Goal: Task Accomplishment & Management: Use online tool/utility

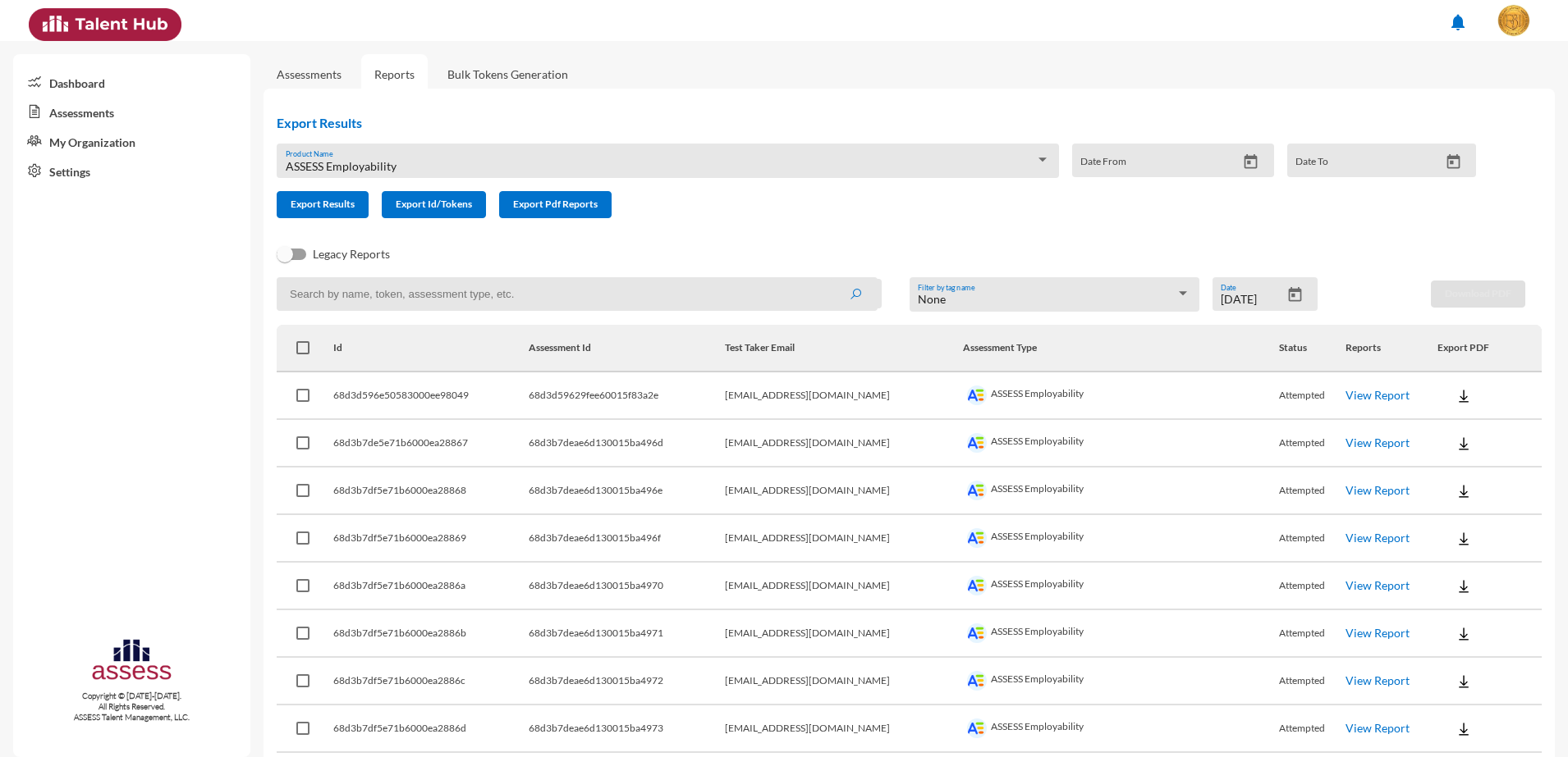
click at [487, 61] on link "Bulk Tokens Generation" at bounding box center [508, 74] width 146 height 40
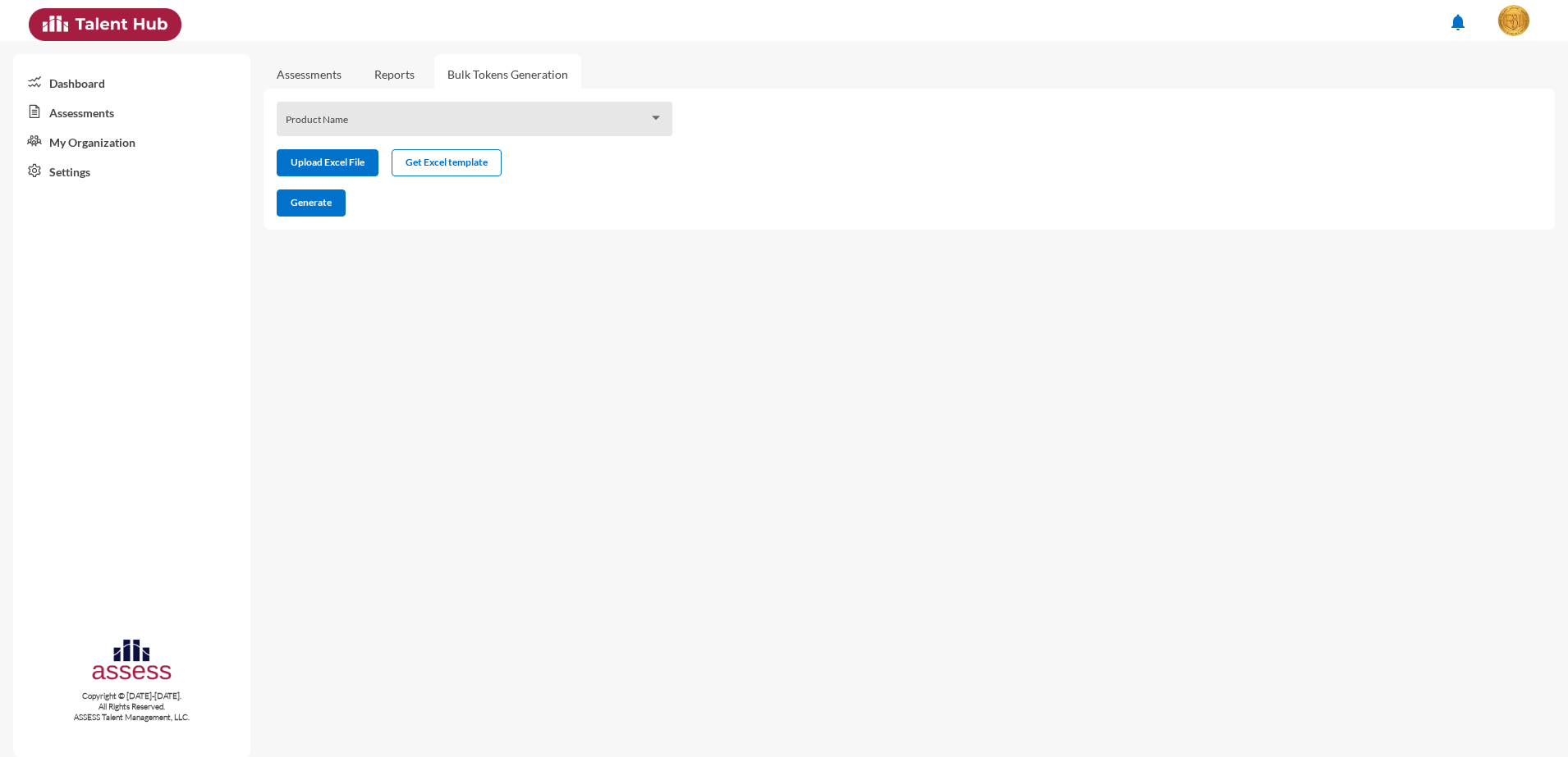
click at [320, 109] on div "Product Name" at bounding box center [474, 119] width 395 height 35
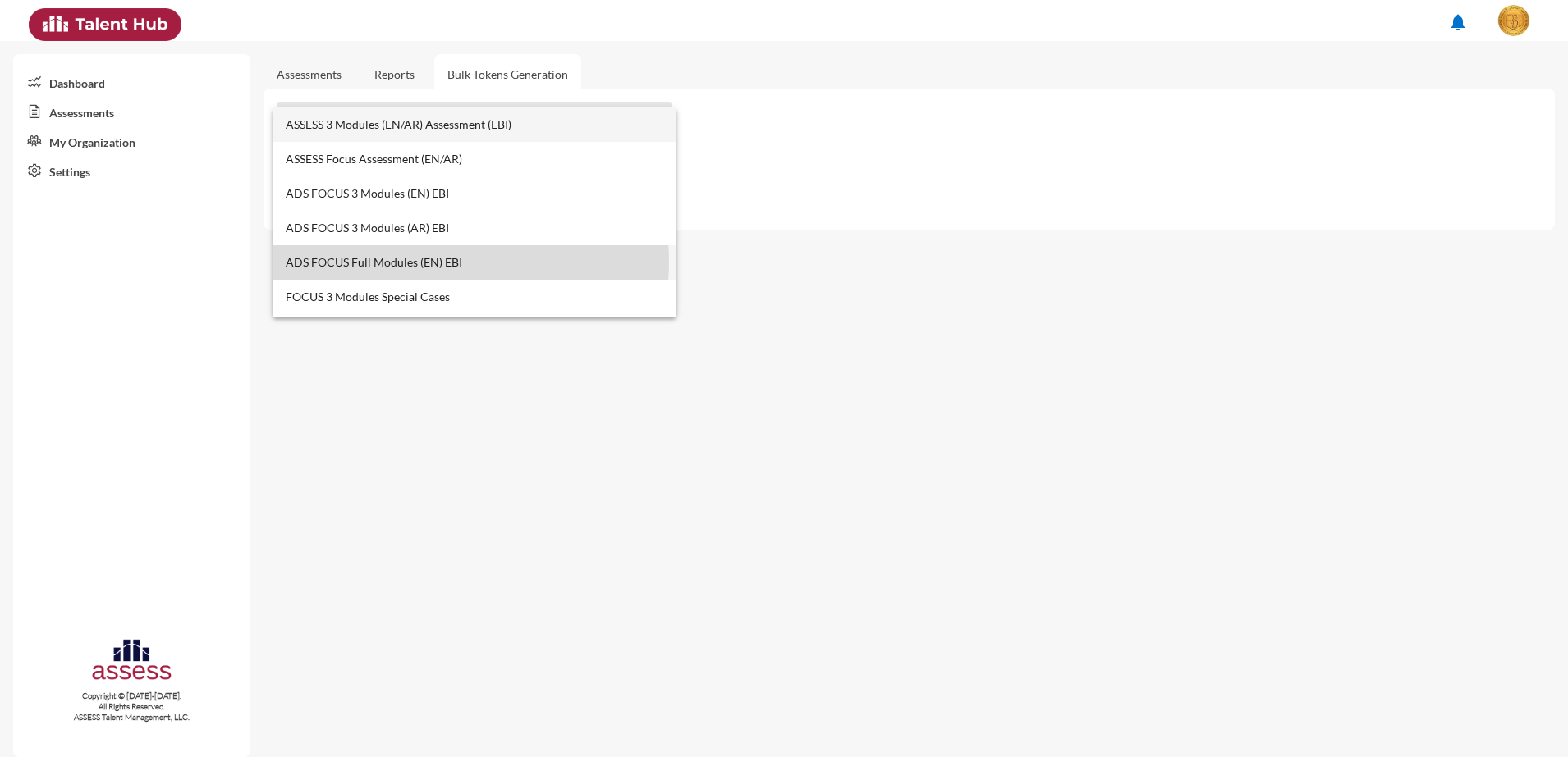
click at [447, 262] on span "ADS FOCUS Full Modules (EN) EBI" at bounding box center [474, 263] width 379 height 35
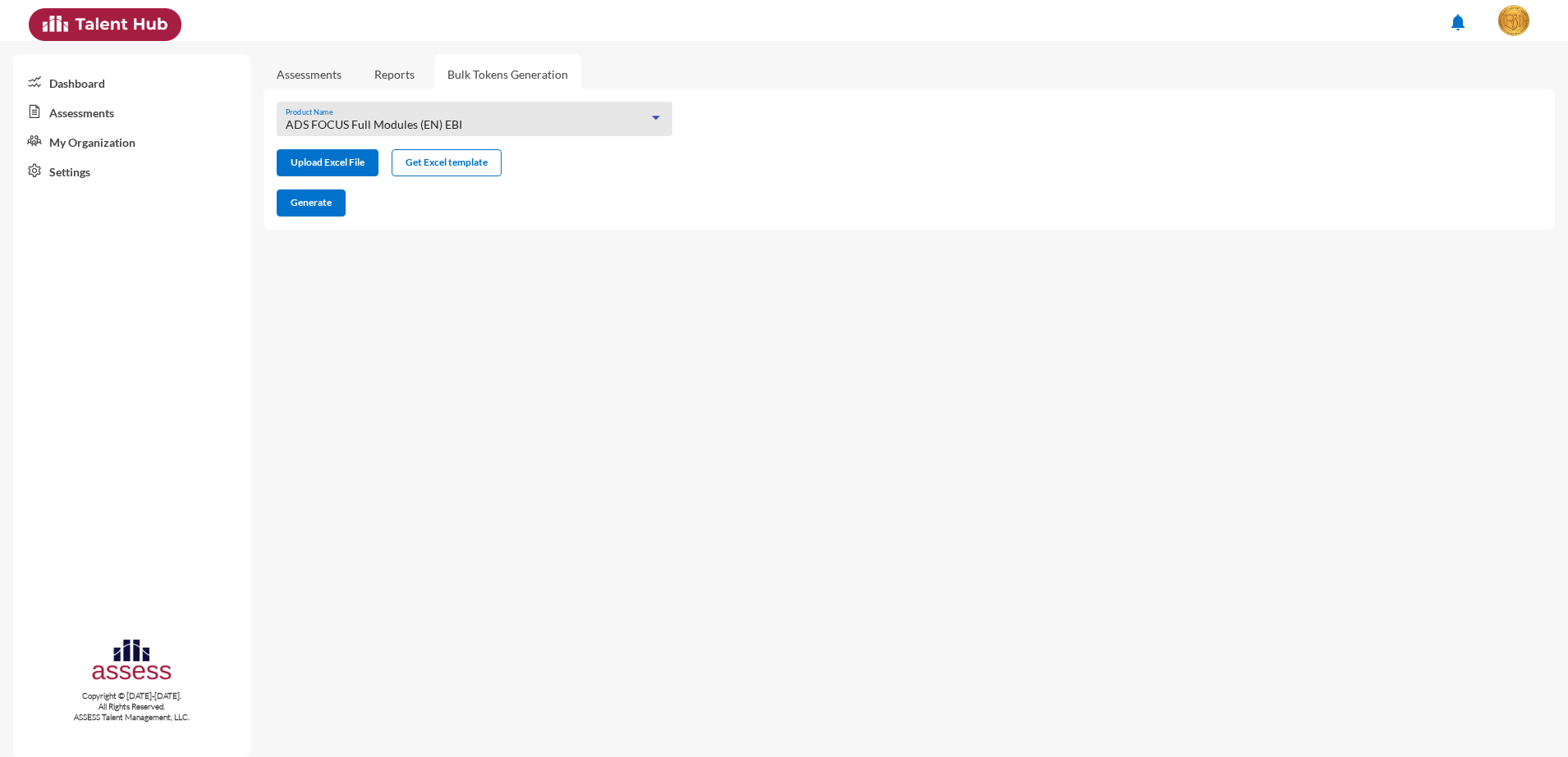
click at [465, 124] on div "ADS FOCUS Full Modules (EN) EBI" at bounding box center [466, 125] width 363 height 13
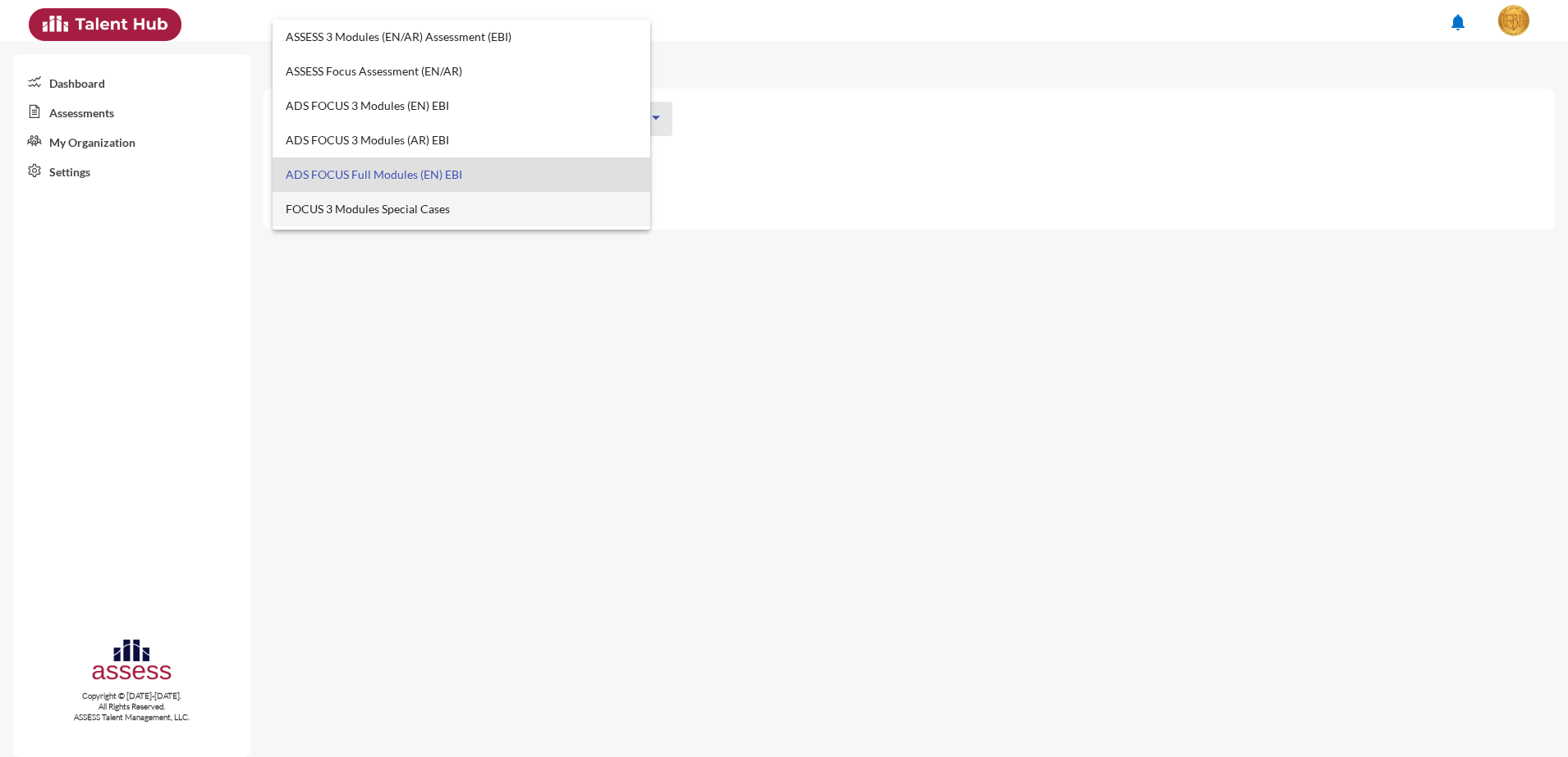
scroll to position [50, 0]
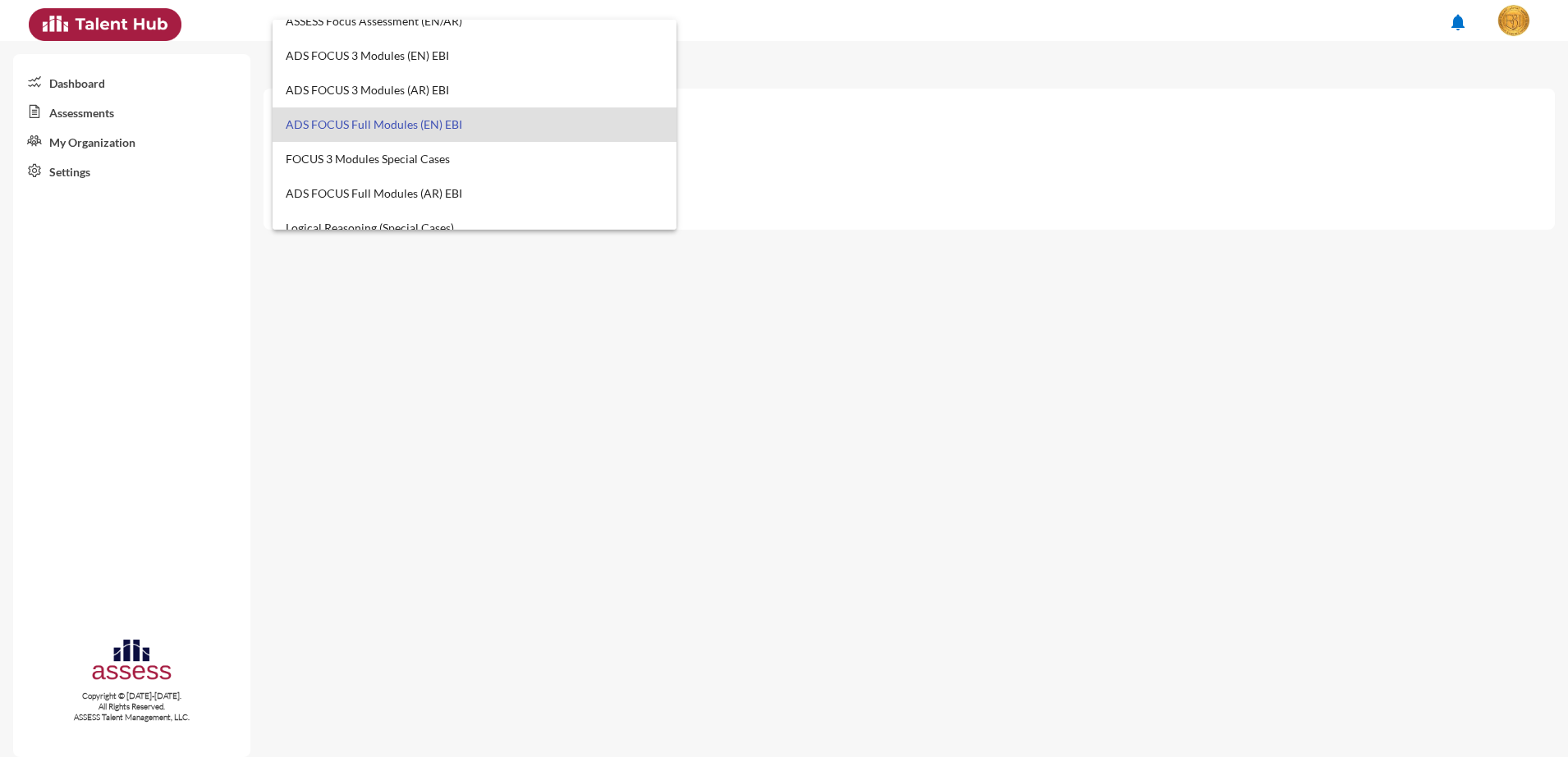
click at [462, 128] on span "ADS FOCUS Full Modules (EN) EBI" at bounding box center [474, 125] width 379 height 35
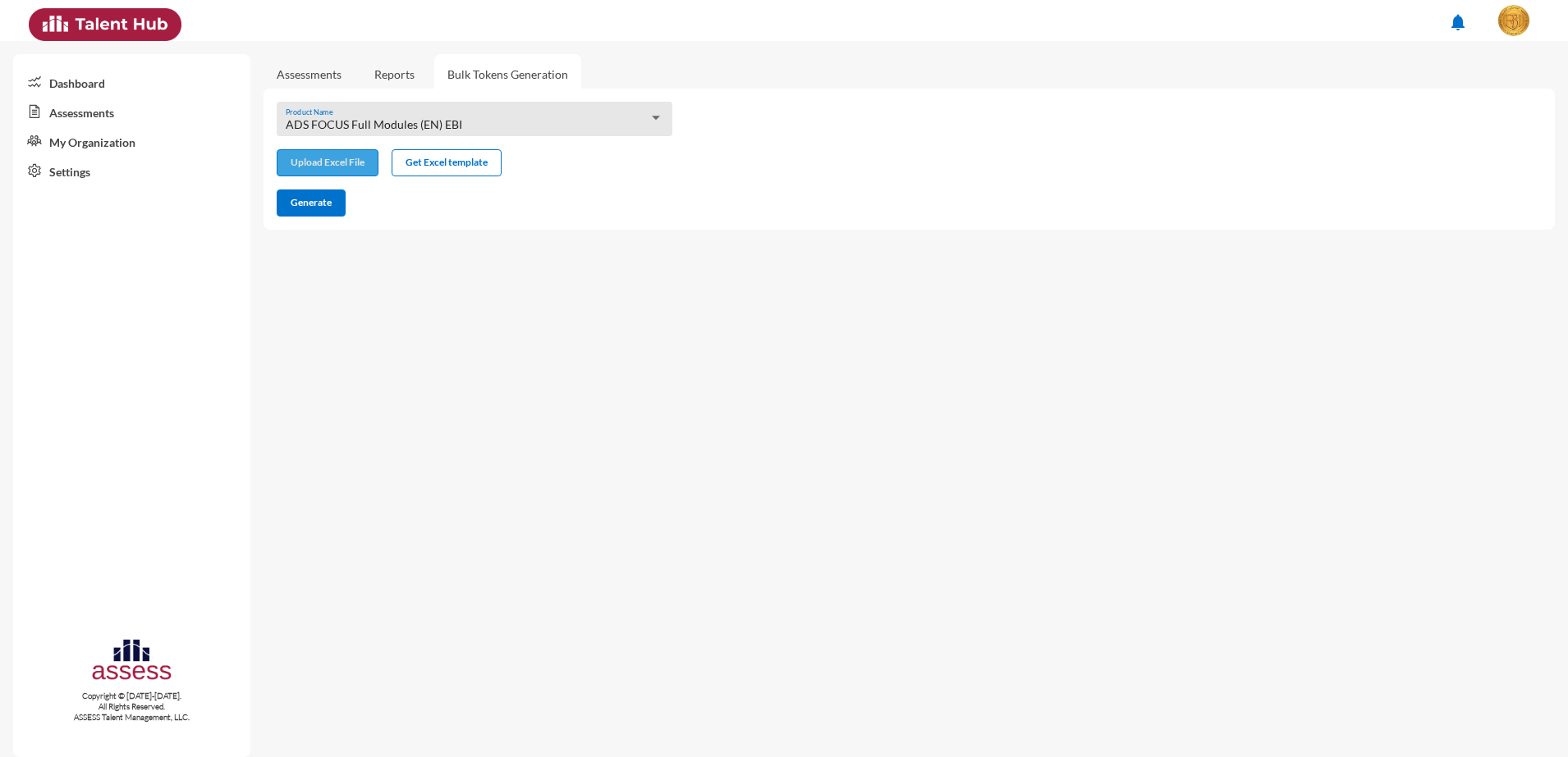
click at [352, 165] on input "file" at bounding box center [328, 165] width 100 height 17
type input "C:\fakepath\excel (1).xlsx"
click at [455, 153] on button "Get Excel template" at bounding box center [446, 163] width 110 height 27
drag, startPoint x: 293, startPoint y: 214, endPoint x: 312, endPoint y: 202, distance: 22.5
click at [293, 214] on button "Generate" at bounding box center [311, 203] width 69 height 27
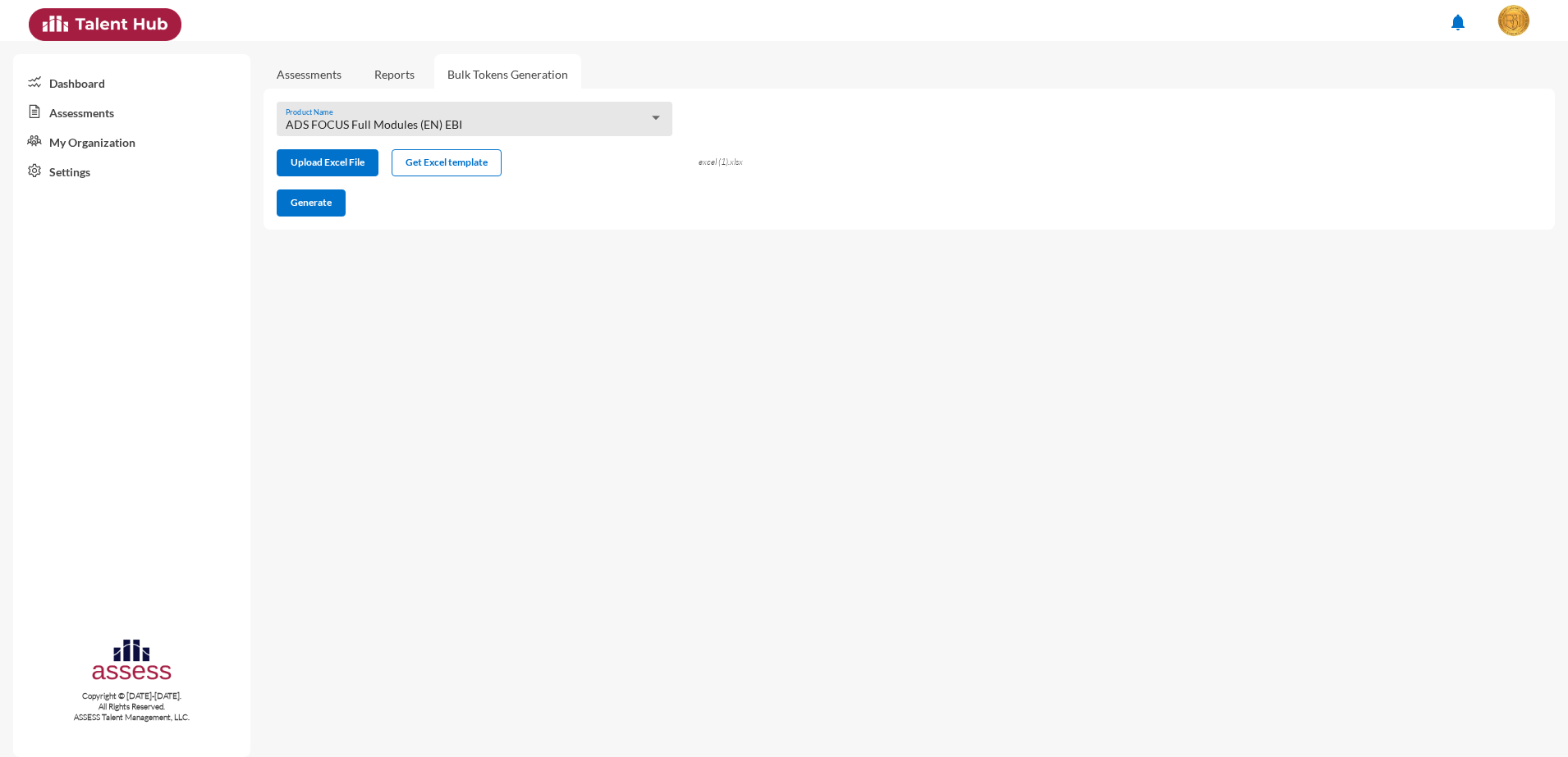
click at [1234, 300] on mat-sidenav-content "Assessments Reports Bulk Tokens Generation ADS FOCUS Full Modules (EN) EBI Prod…" at bounding box center [915, 399] width 1304 height 716
click at [332, 205] on span "Generate" at bounding box center [310, 202] width 41 height 13
